Goal: Check status: Check status

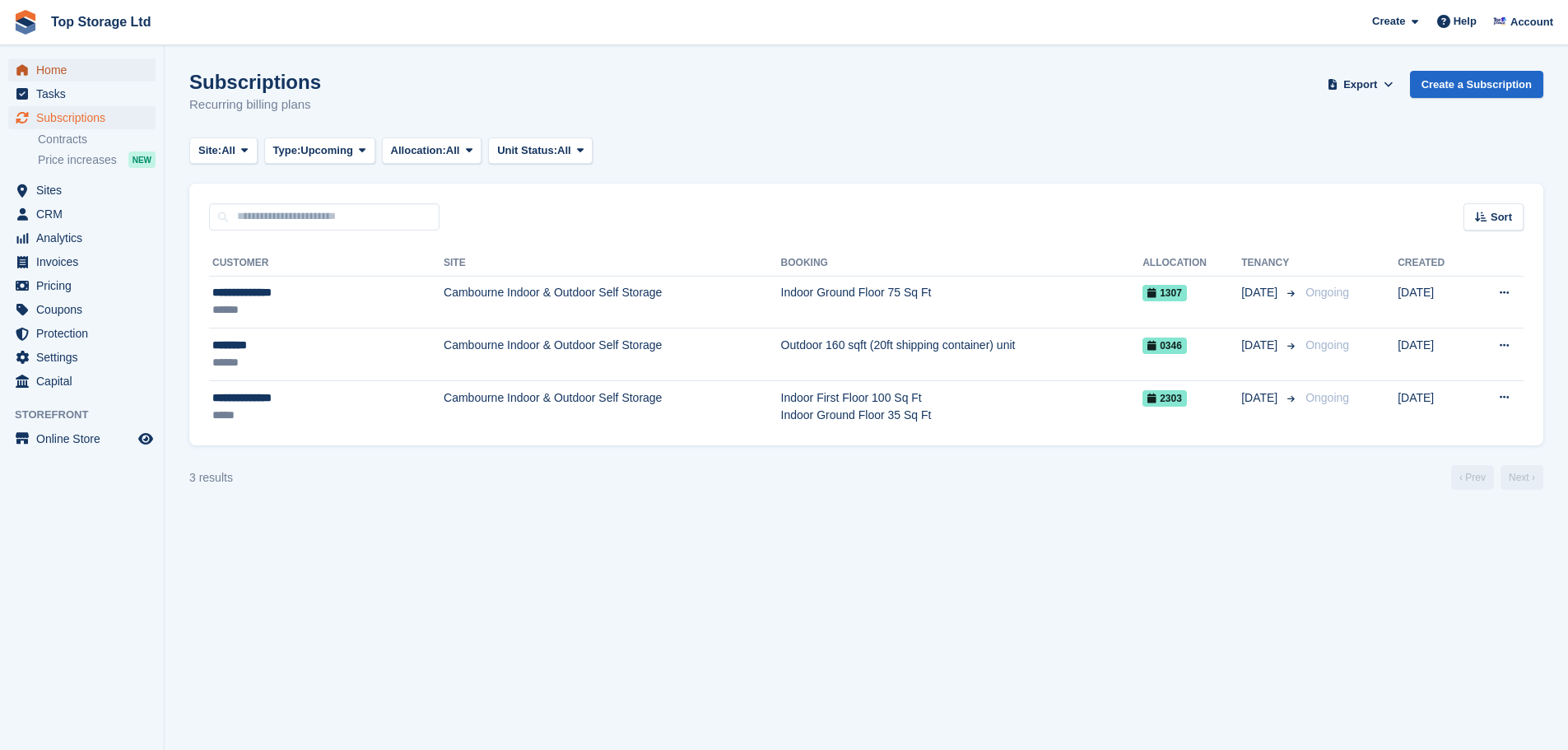
click at [51, 68] on span "Home" at bounding box center [85, 69] width 99 height 23
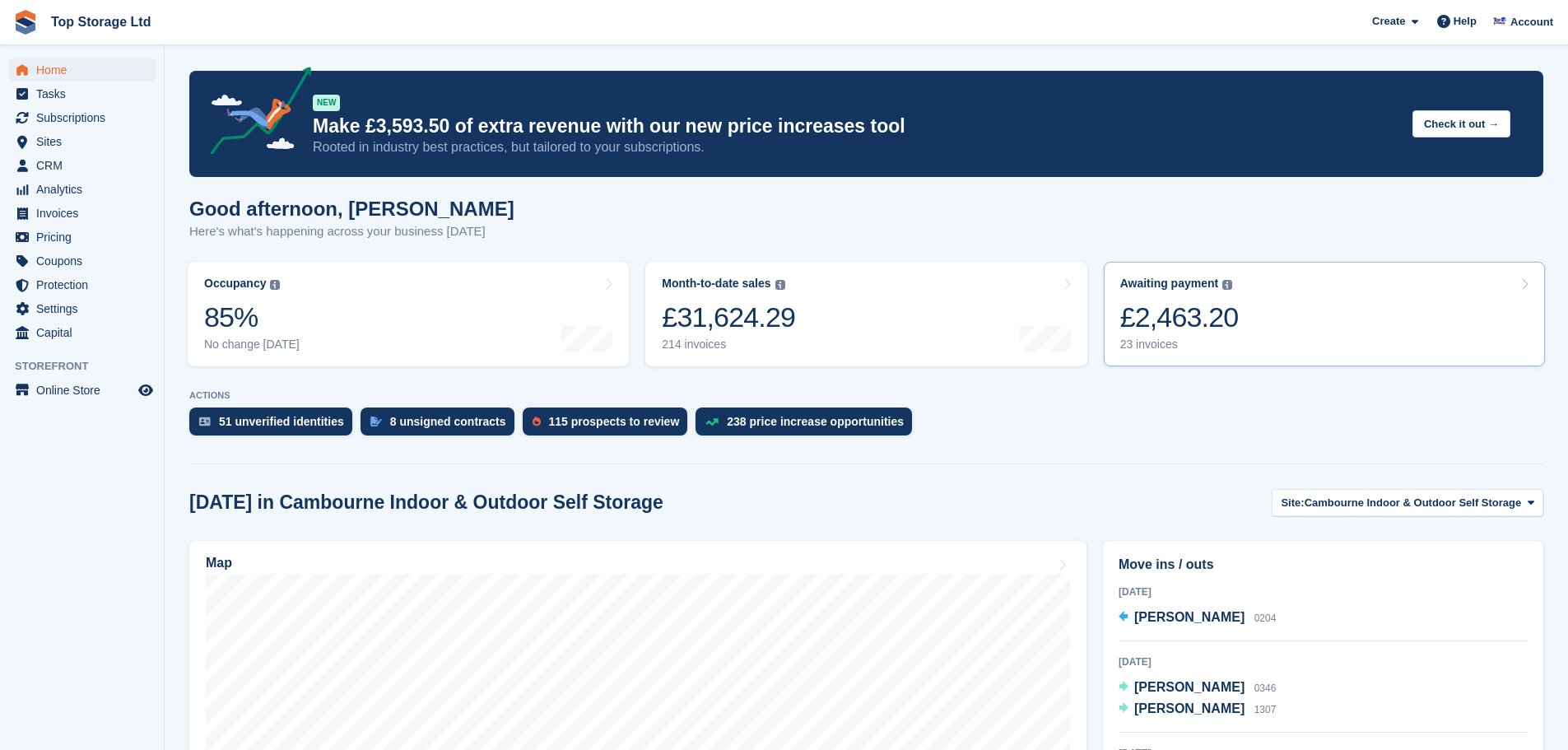
click at [1183, 309] on div "£2,463.20" at bounding box center [1179, 318] width 118 height 34
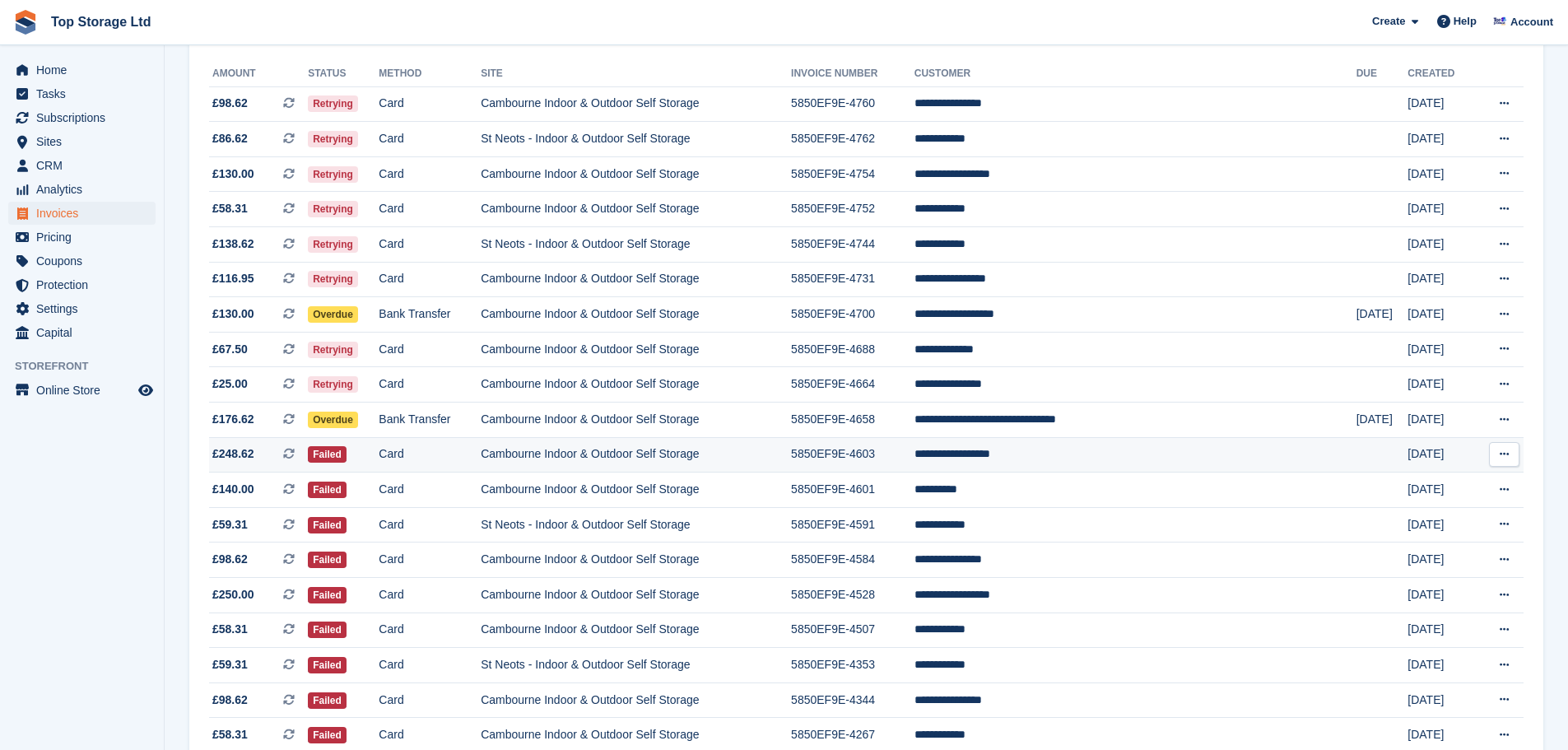
scroll to position [379, 0]
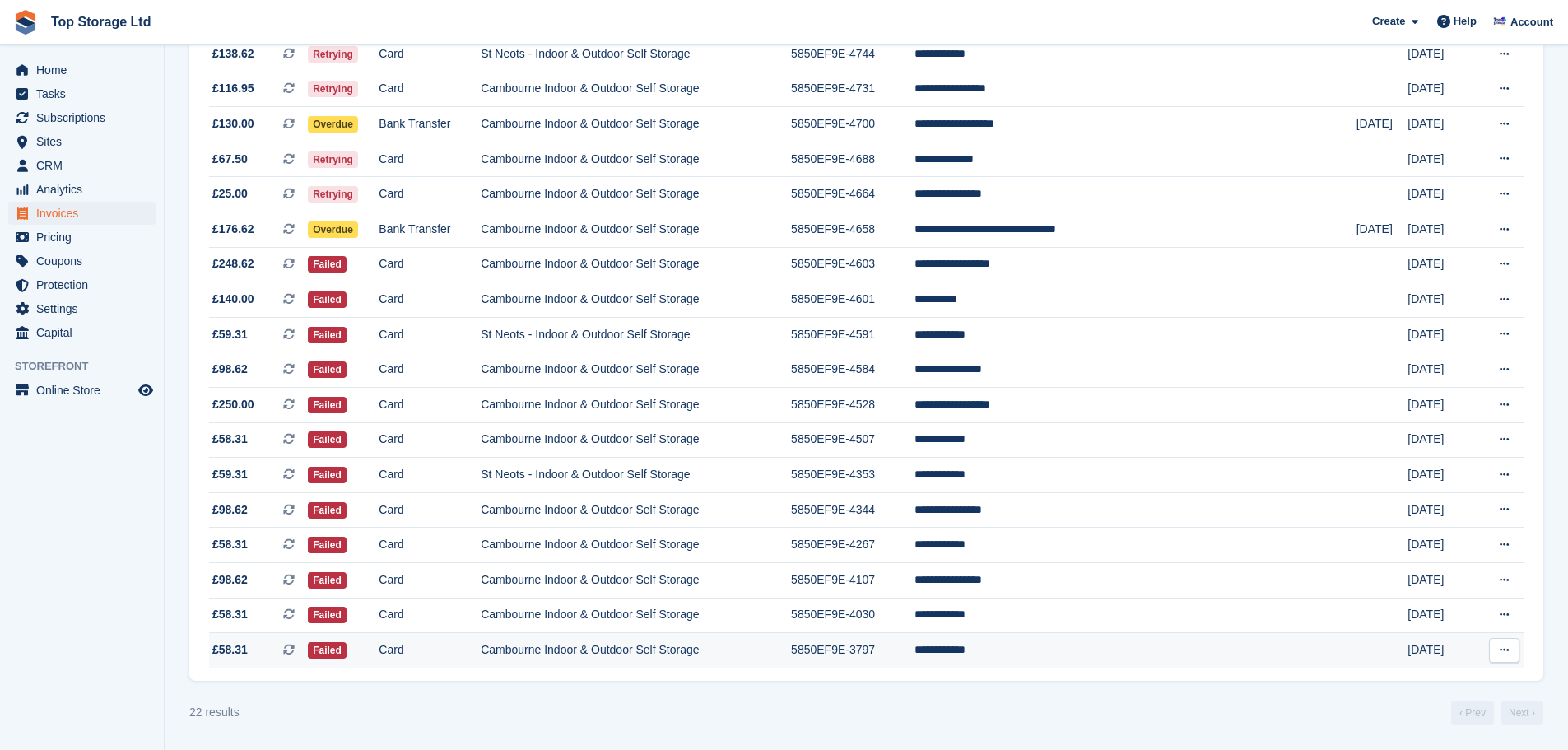
click at [731, 659] on td "Cambourne Indoor & Outdoor Self Storage" at bounding box center [635, 649] width 310 height 35
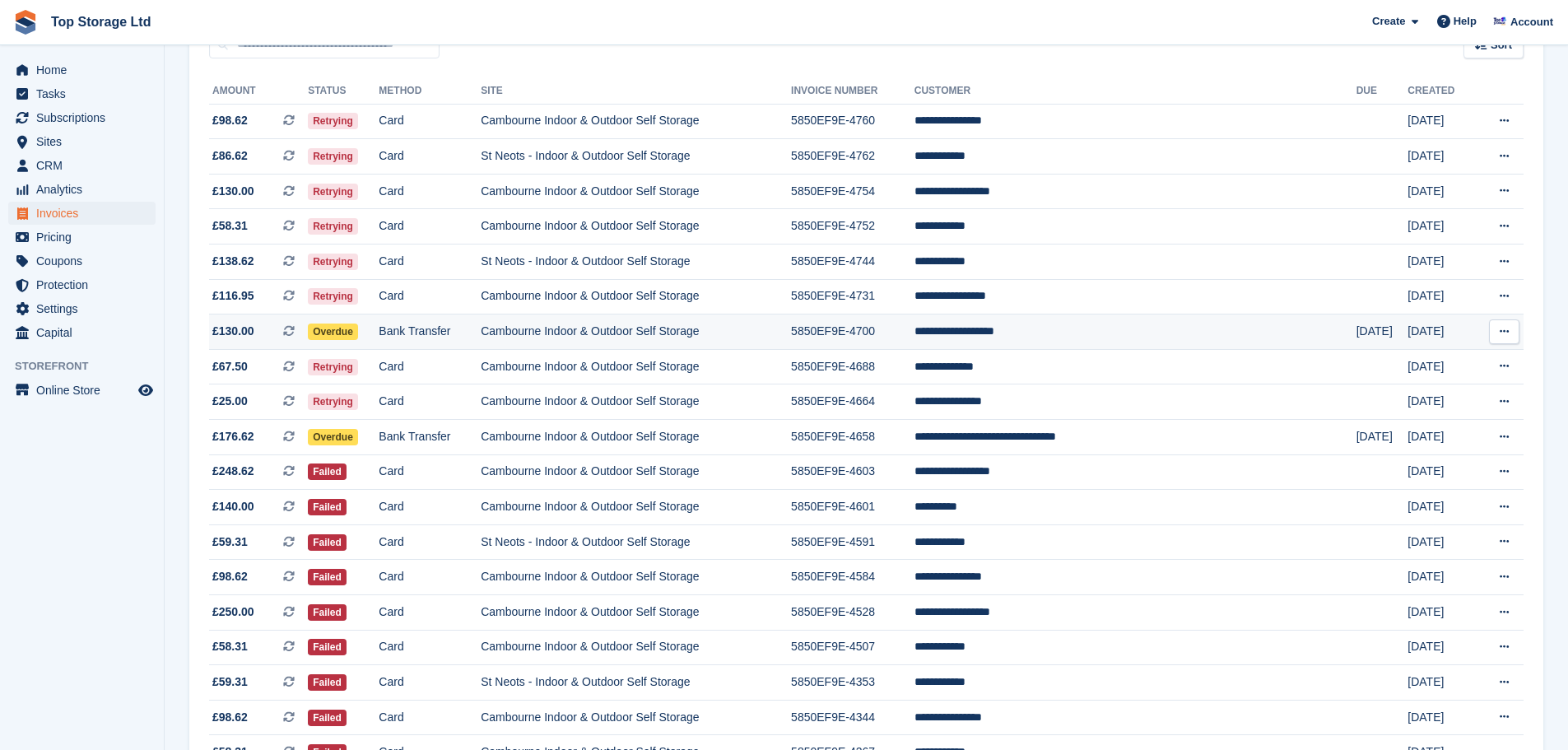
scroll to position [133, 0]
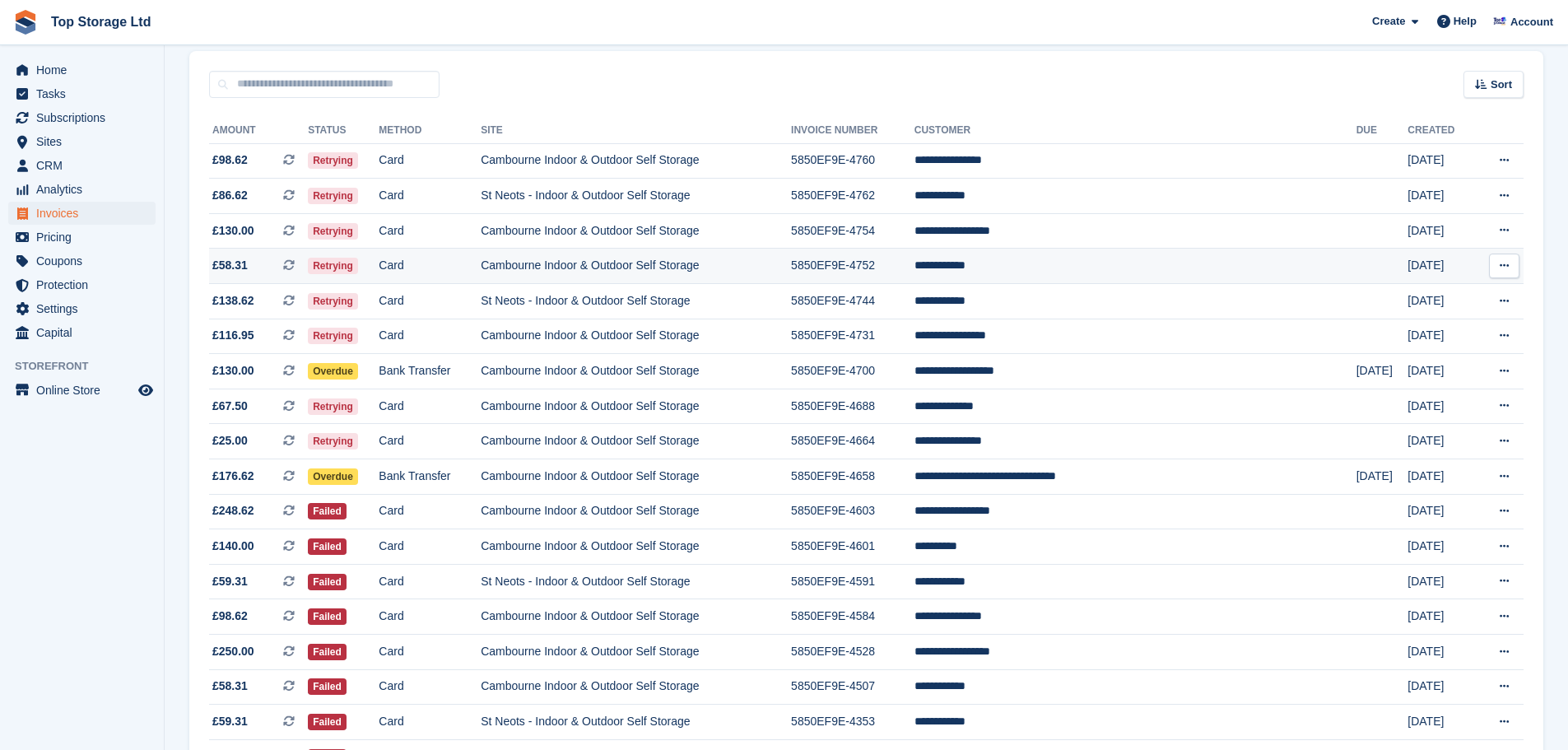
click at [1068, 268] on td "**********" at bounding box center [1135, 266] width 442 height 35
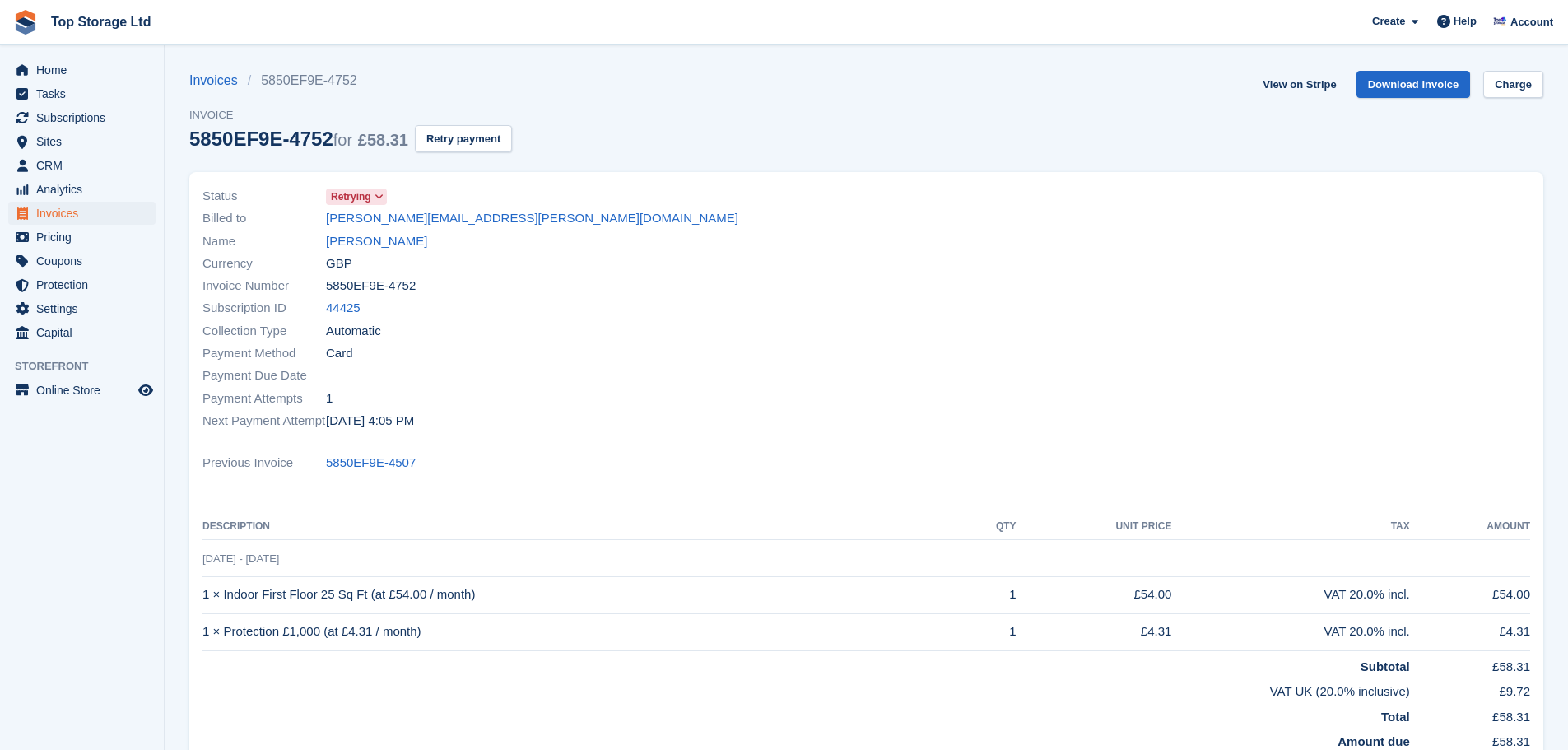
scroll to position [241, 0]
